Goal: Task Accomplishment & Management: Use online tool/utility

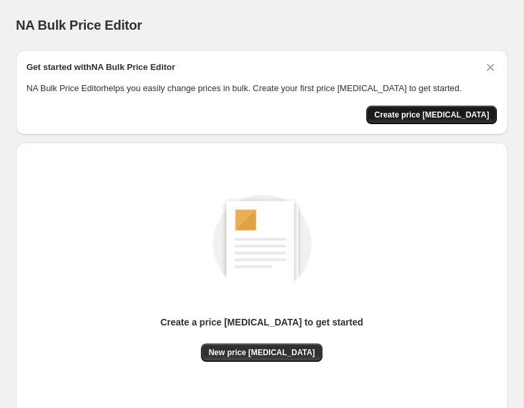
click at [450, 118] on span "Create price [MEDICAL_DATA]" at bounding box center [431, 115] width 115 height 11
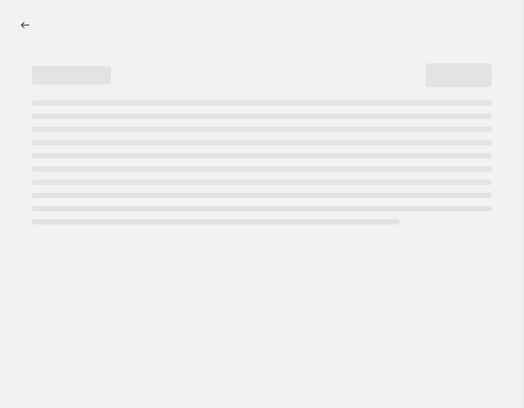
select select "percentage"
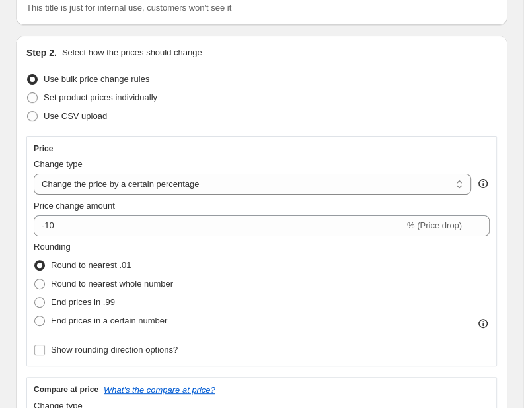
scroll to position [139, 0]
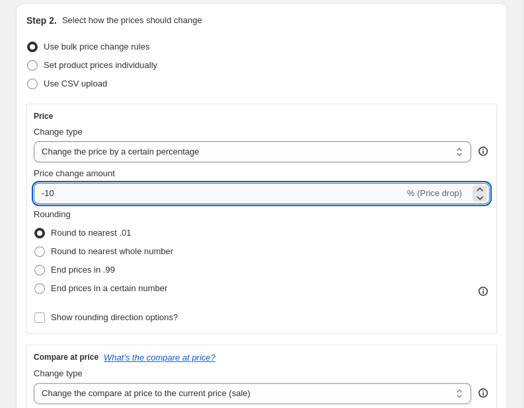
click at [57, 201] on input "-10" at bounding box center [219, 193] width 370 height 21
click at [122, 191] on input "-25" at bounding box center [219, 193] width 370 height 21
type input "-2"
type input "-3"
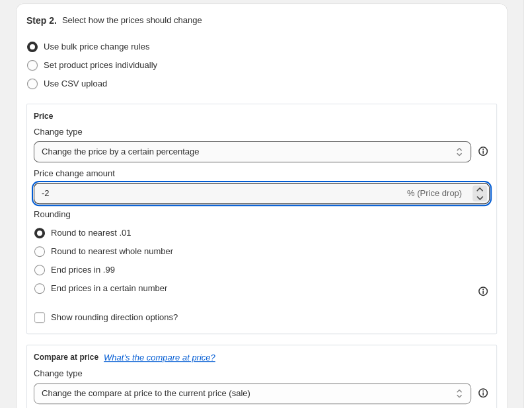
type input "-25"
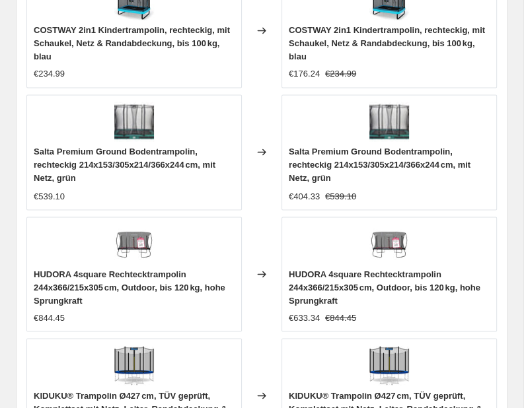
scroll to position [1403, 0]
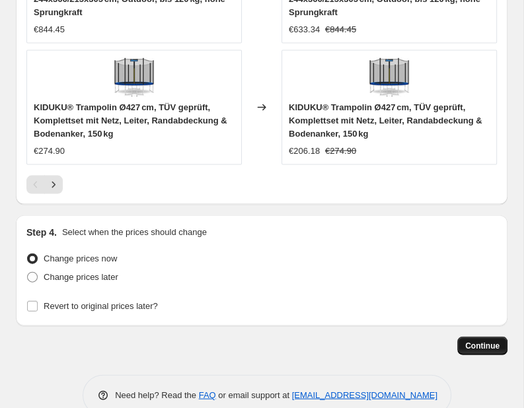
click at [476, 337] on button "Continue" at bounding box center [482, 346] width 50 height 18
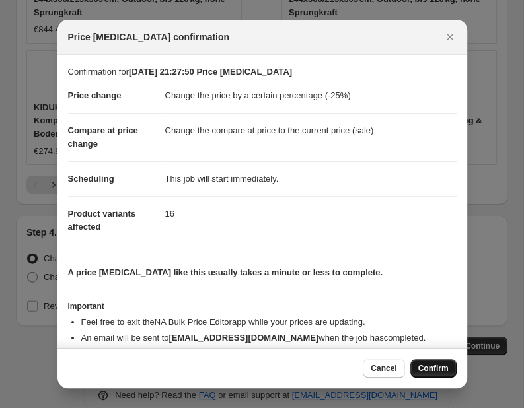
click at [431, 366] on span "Confirm" at bounding box center [433, 368] width 30 height 11
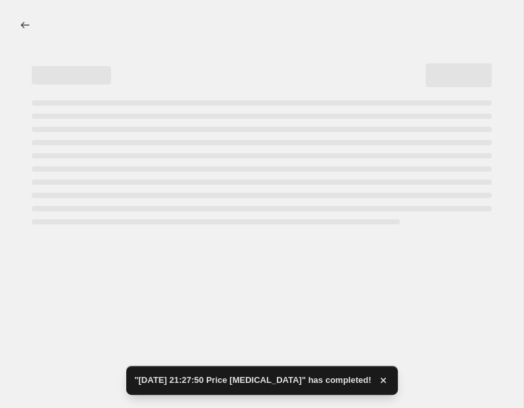
select select "percentage"
